Goal: Task Accomplishment & Management: Use online tool/utility

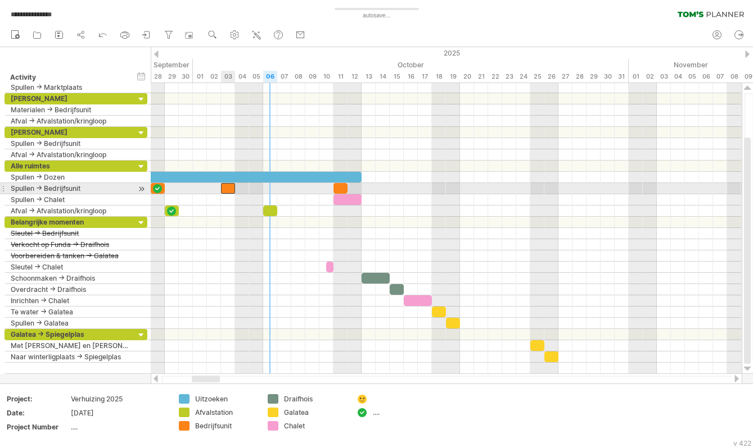
click at [228, 188] on div at bounding box center [228, 188] width 14 height 11
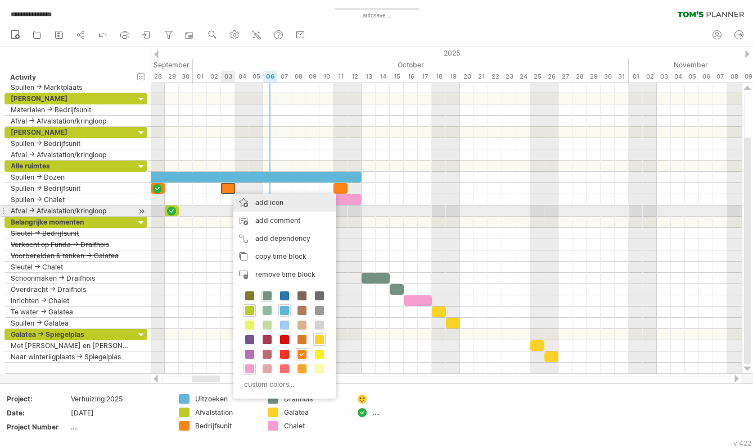
click at [275, 207] on div "add icon" at bounding box center [284, 203] width 103 height 18
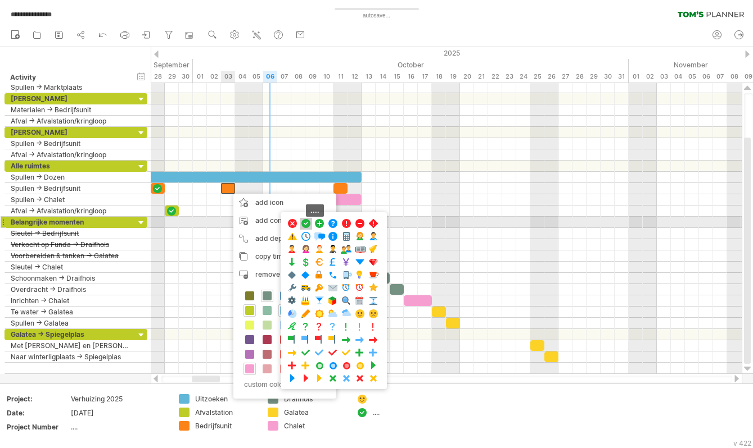
click at [307, 224] on span at bounding box center [305, 224] width 11 height 11
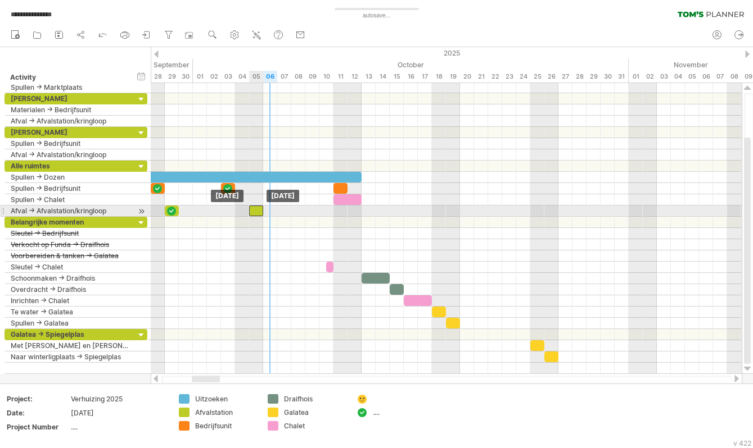
drag, startPoint x: 270, startPoint y: 210, endPoint x: 255, endPoint y: 210, distance: 15.2
click at [255, 210] on div at bounding box center [256, 211] width 14 height 11
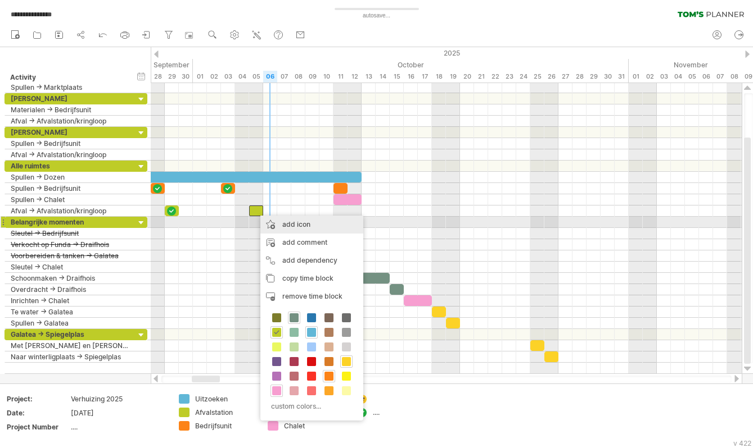
click at [284, 224] on div "add icon" at bounding box center [311, 225] width 103 height 18
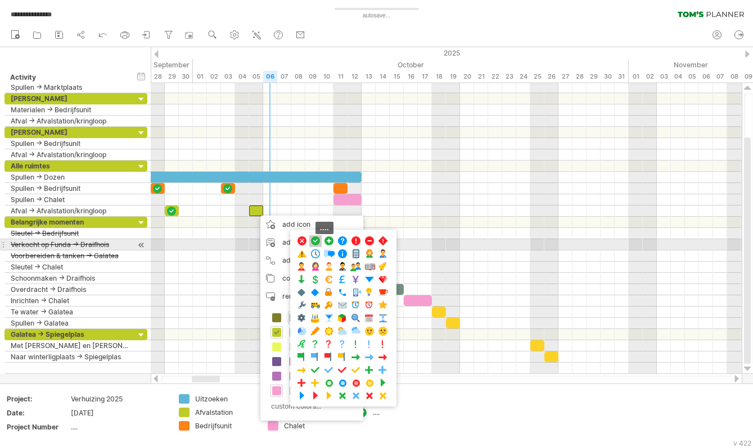
click at [317, 241] on span at bounding box center [315, 241] width 11 height 11
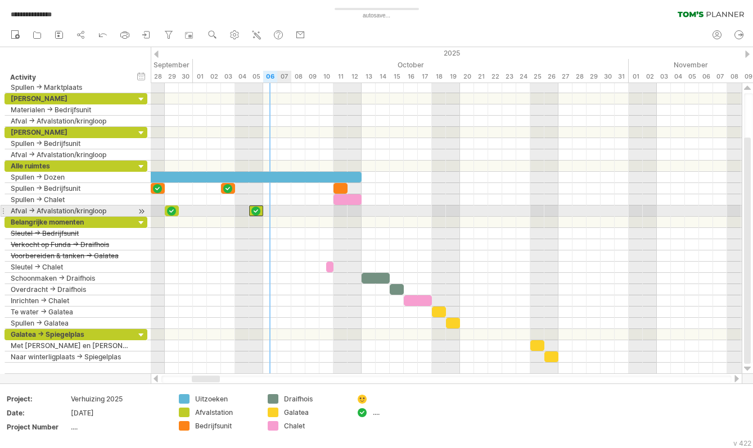
click at [283, 211] on div at bounding box center [446, 211] width 591 height 11
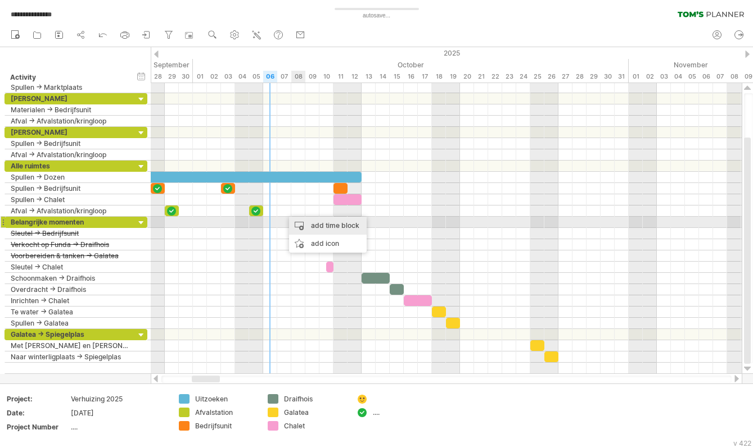
click at [318, 223] on div "add time block" at bounding box center [328, 226] width 78 height 18
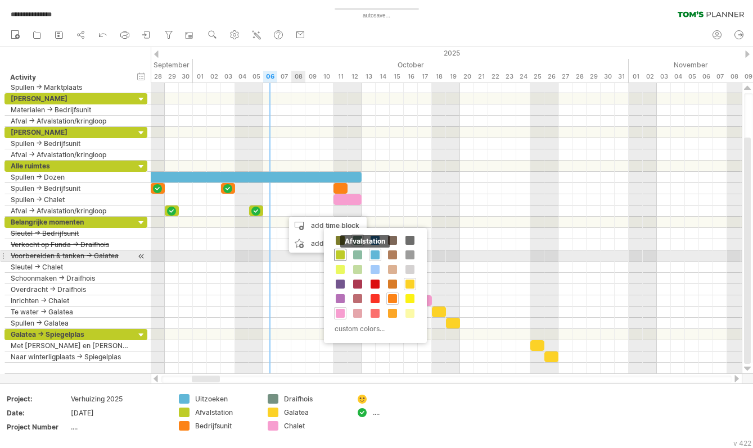
click at [340, 252] on span at bounding box center [340, 255] width 9 height 9
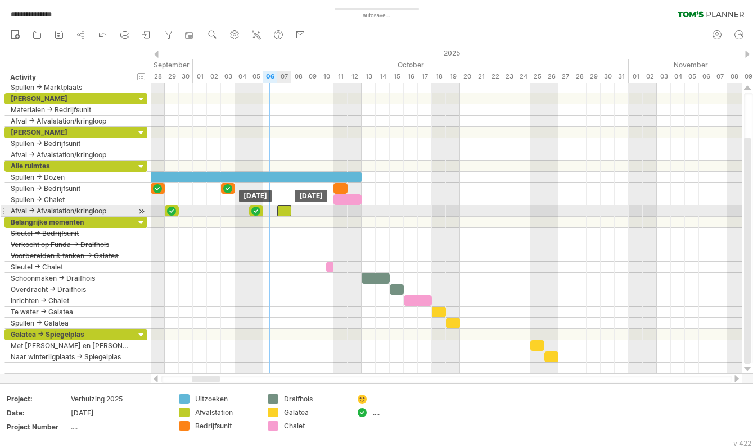
click at [284, 211] on div at bounding box center [284, 211] width 14 height 11
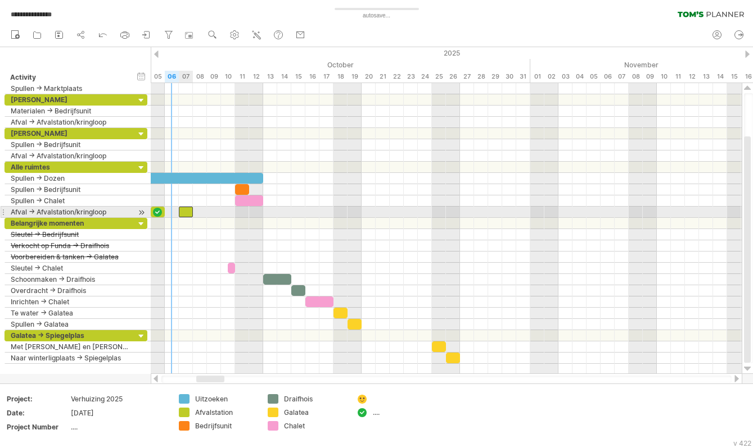
click at [186, 210] on div at bounding box center [186, 212] width 14 height 11
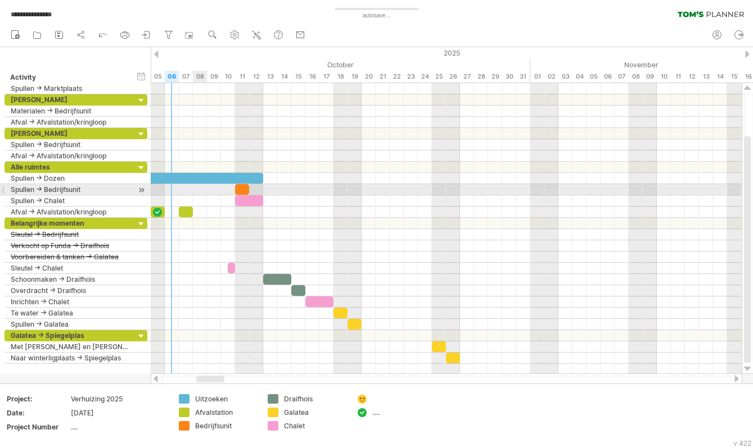
click at [200, 188] on div at bounding box center [446, 189] width 591 height 11
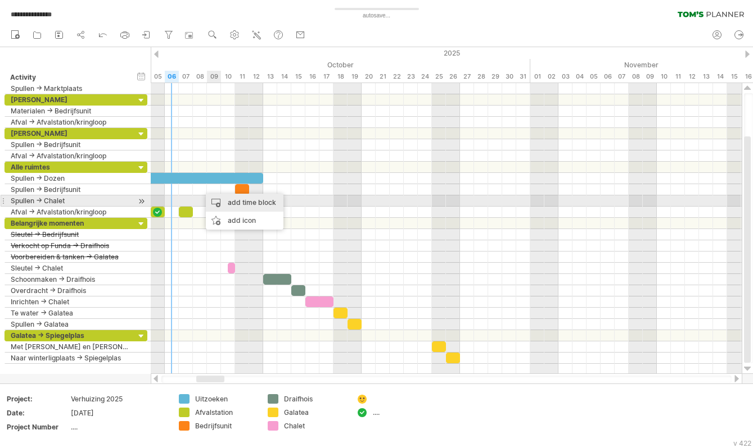
click at [238, 202] on div "add time block" at bounding box center [245, 203] width 78 height 18
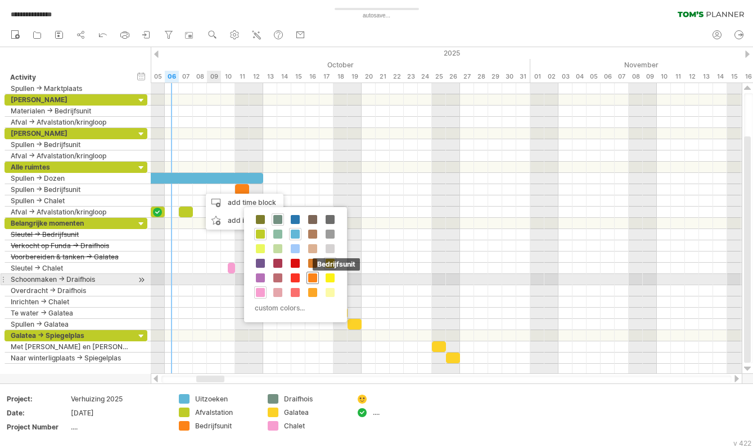
click at [313, 276] on span at bounding box center [312, 278] width 9 height 9
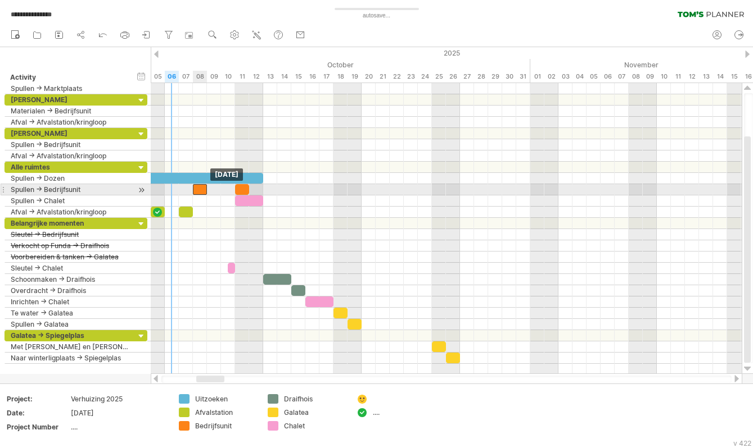
drag, startPoint x: 205, startPoint y: 187, endPoint x: 198, endPoint y: 188, distance: 7.3
click at [198, 188] on div at bounding box center [200, 189] width 14 height 11
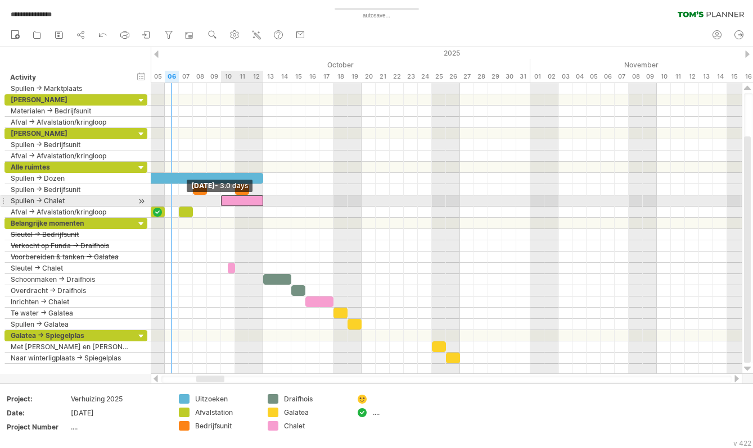
drag, startPoint x: 235, startPoint y: 199, endPoint x: 221, endPoint y: 200, distance: 14.6
click at [221, 200] on span at bounding box center [221, 201] width 4 height 11
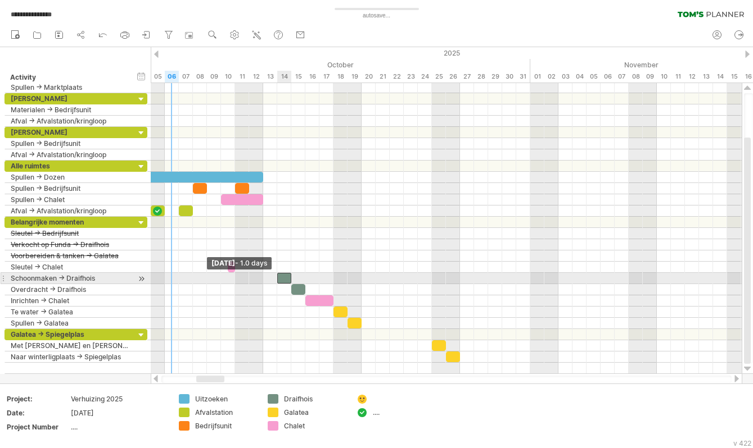
drag, startPoint x: 263, startPoint y: 277, endPoint x: 275, endPoint y: 277, distance: 12.4
click at [275, 277] on span at bounding box center [277, 278] width 4 height 11
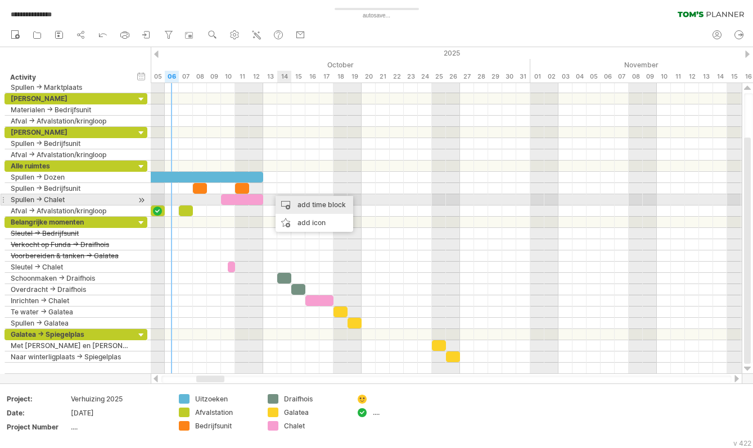
click at [290, 203] on div "add time block" at bounding box center [314, 205] width 78 height 18
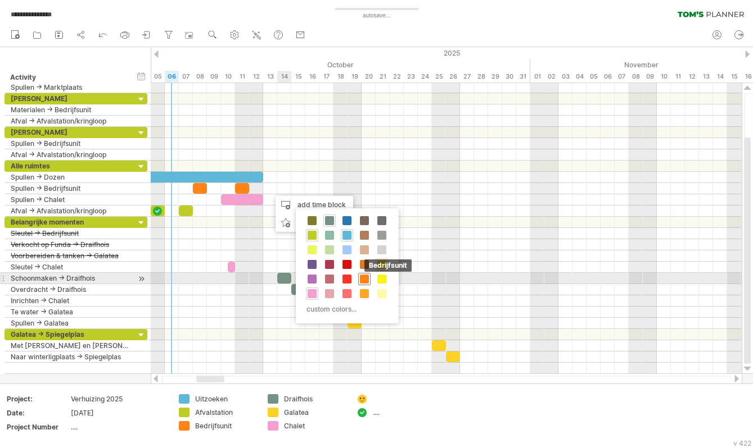
click at [361, 277] on span at bounding box center [364, 279] width 9 height 9
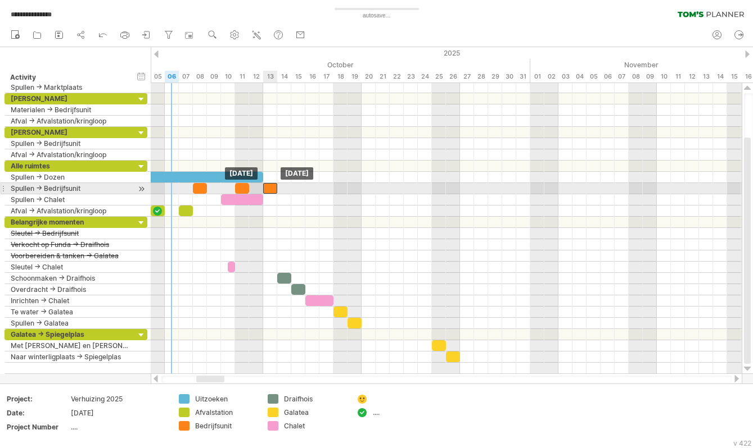
drag, startPoint x: 274, startPoint y: 186, endPoint x: 269, endPoint y: 187, distance: 5.6
click at [269, 187] on div at bounding box center [270, 188] width 14 height 11
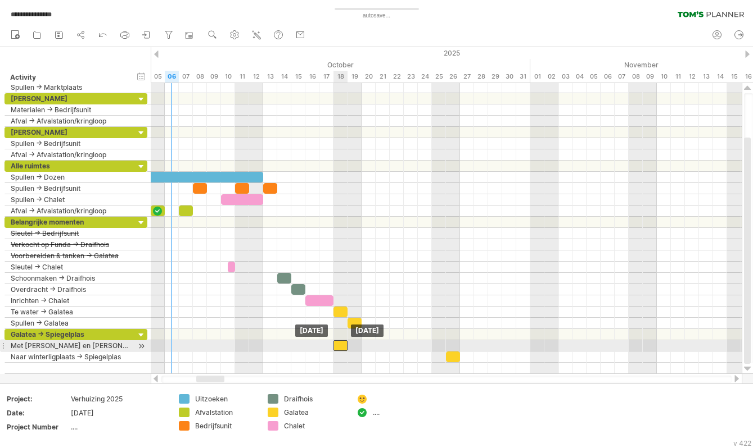
drag, startPoint x: 438, startPoint y: 345, endPoint x: 343, endPoint y: 347, distance: 95.0
click at [343, 347] on div at bounding box center [340, 346] width 14 height 11
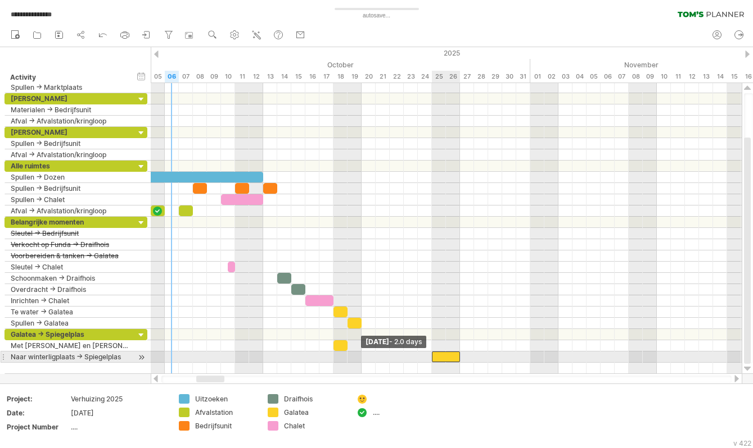
drag, startPoint x: 447, startPoint y: 356, endPoint x: 434, endPoint y: 356, distance: 12.4
click at [434, 356] on div at bounding box center [446, 357] width 28 height 11
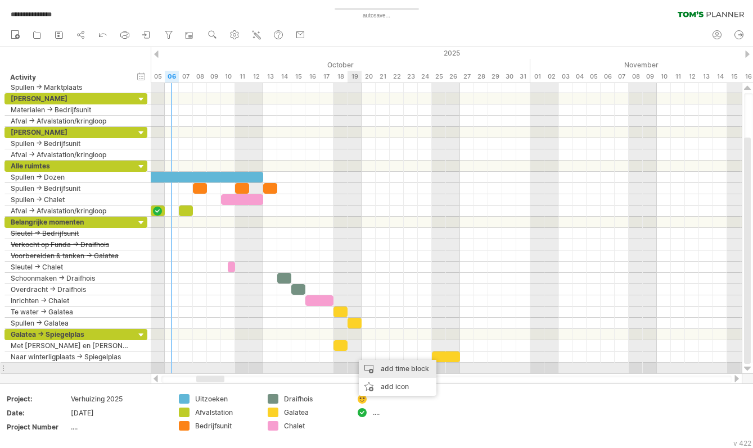
click at [370, 366] on div "add time block" at bounding box center [398, 369] width 78 height 18
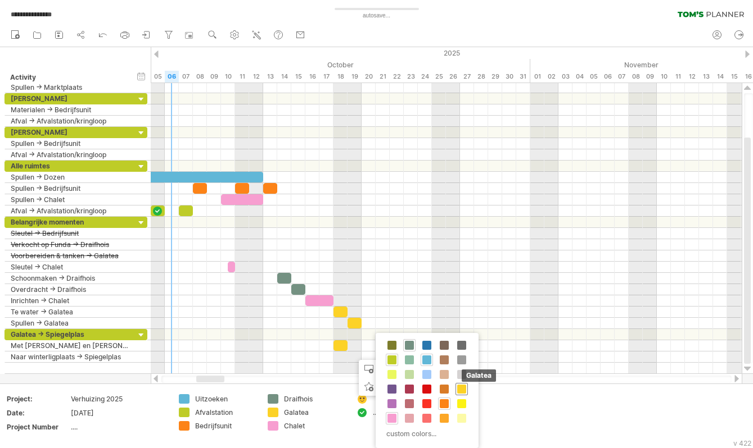
click at [461, 387] on span at bounding box center [461, 389] width 9 height 9
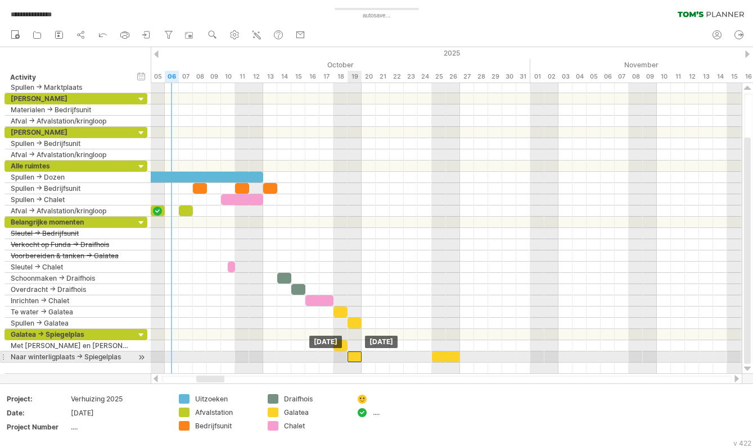
drag, startPoint x: 359, startPoint y: 357, endPoint x: 352, endPoint y: 356, distance: 6.8
click at [352, 356] on div at bounding box center [354, 357] width 14 height 11
